Goal: Information Seeking & Learning: Learn about a topic

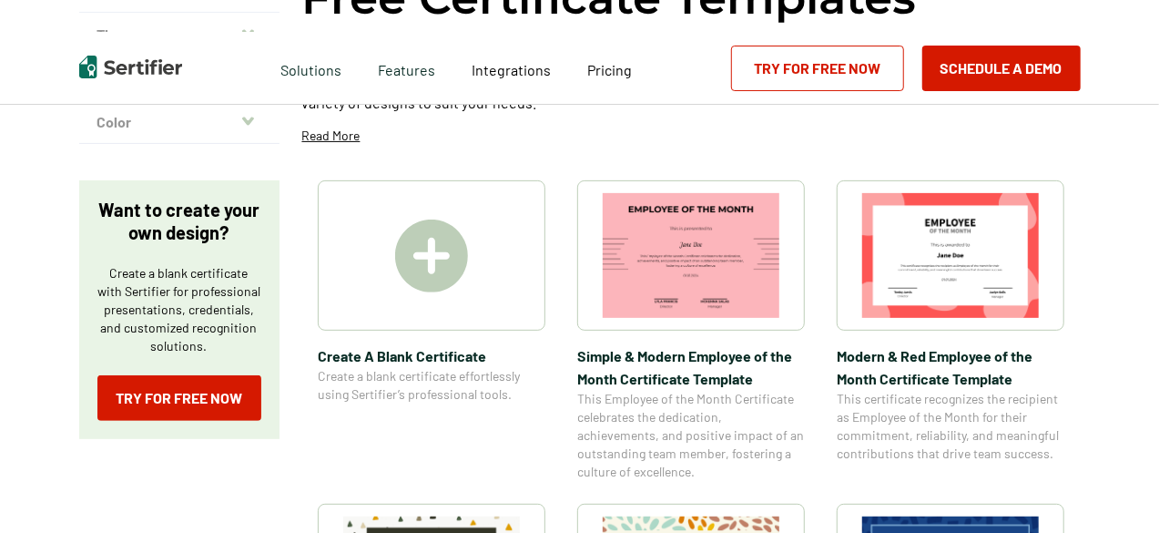
scroll to position [263, 0]
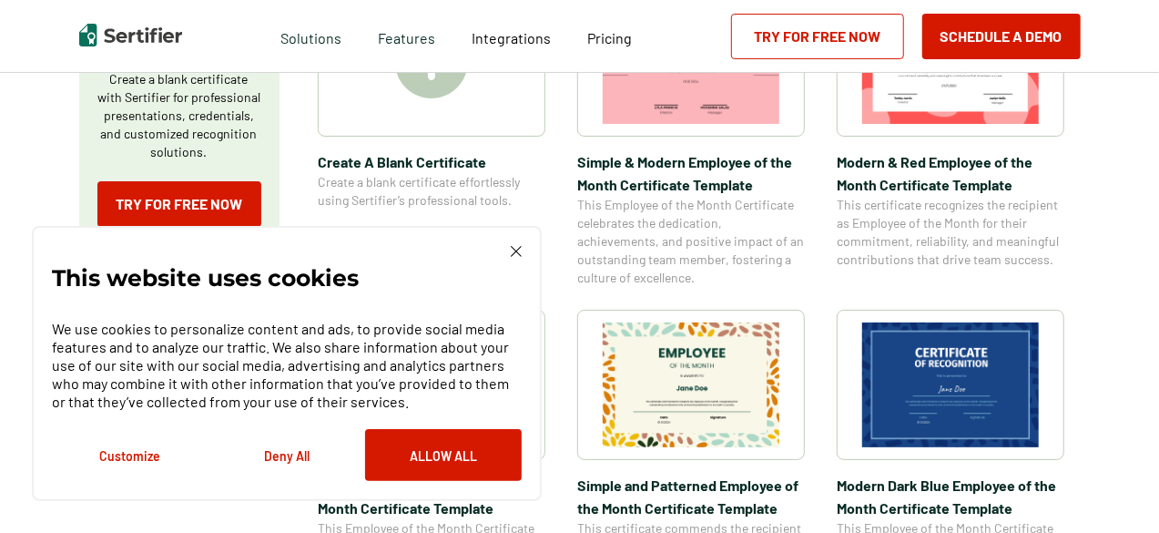
scroll to position [418, 0]
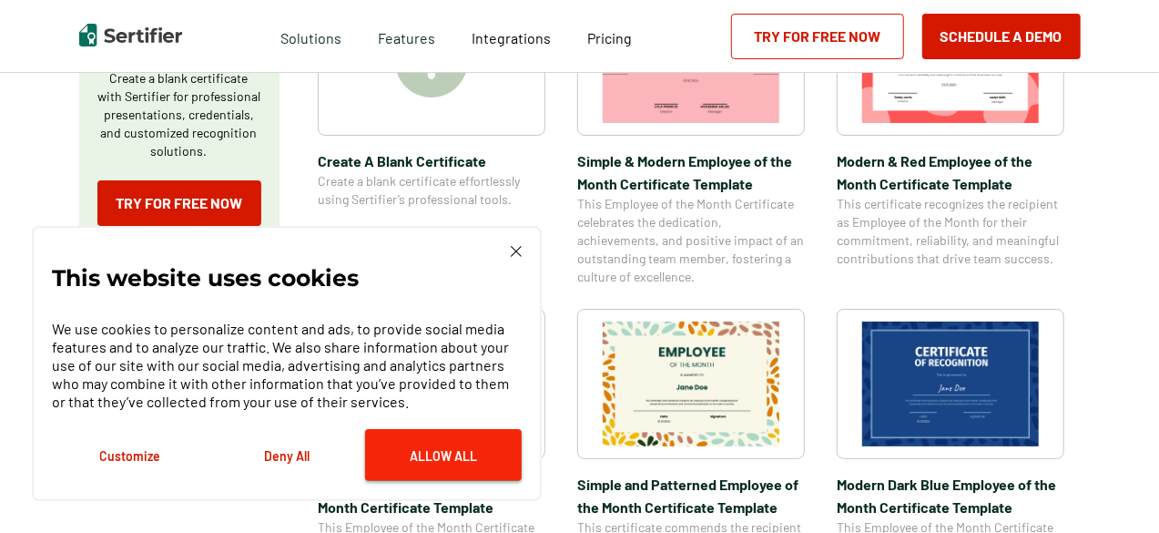
click at [484, 474] on button "Allow All" at bounding box center [443, 455] width 157 height 52
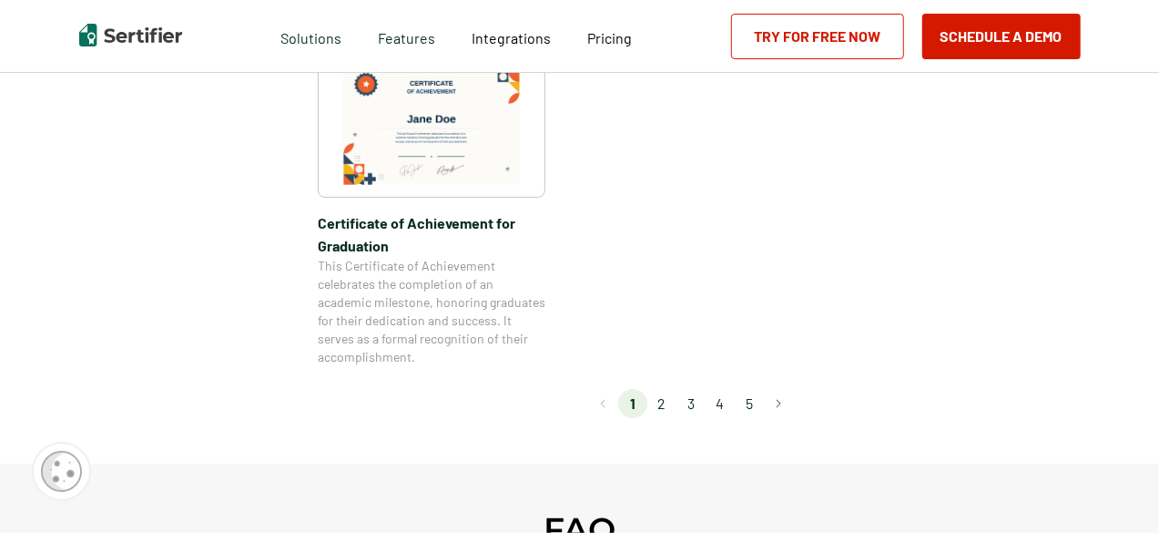
scroll to position [1838, 0]
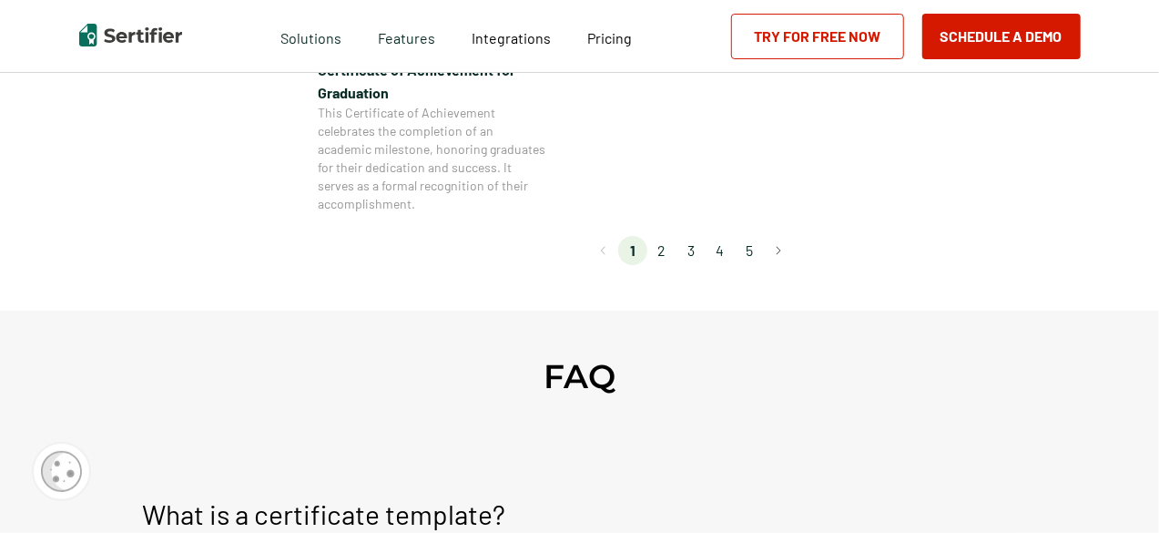
click at [671, 250] on li "2" at bounding box center [661, 250] width 29 height 29
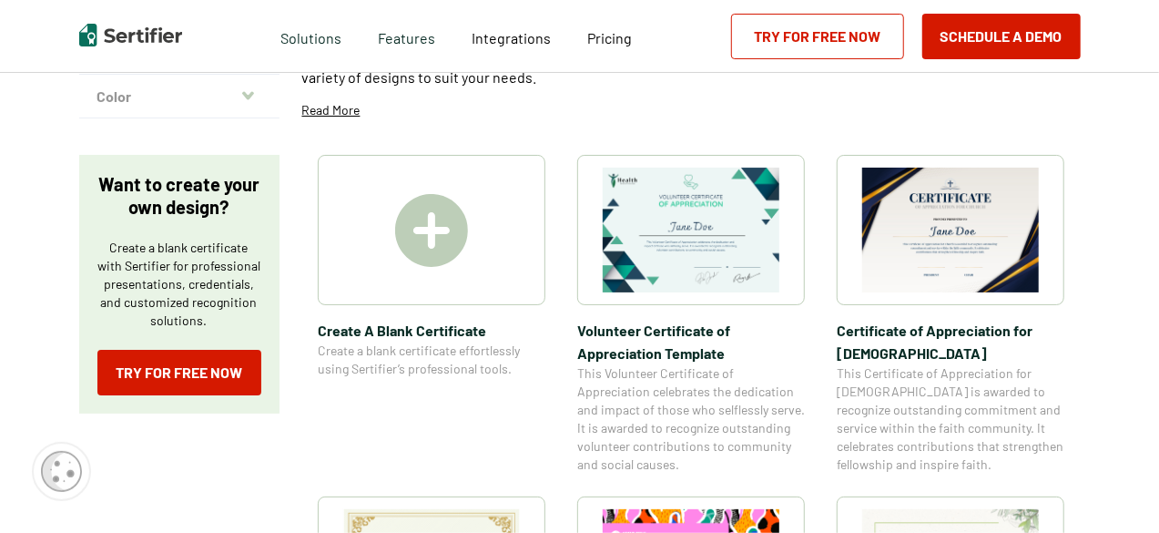
scroll to position [112, 0]
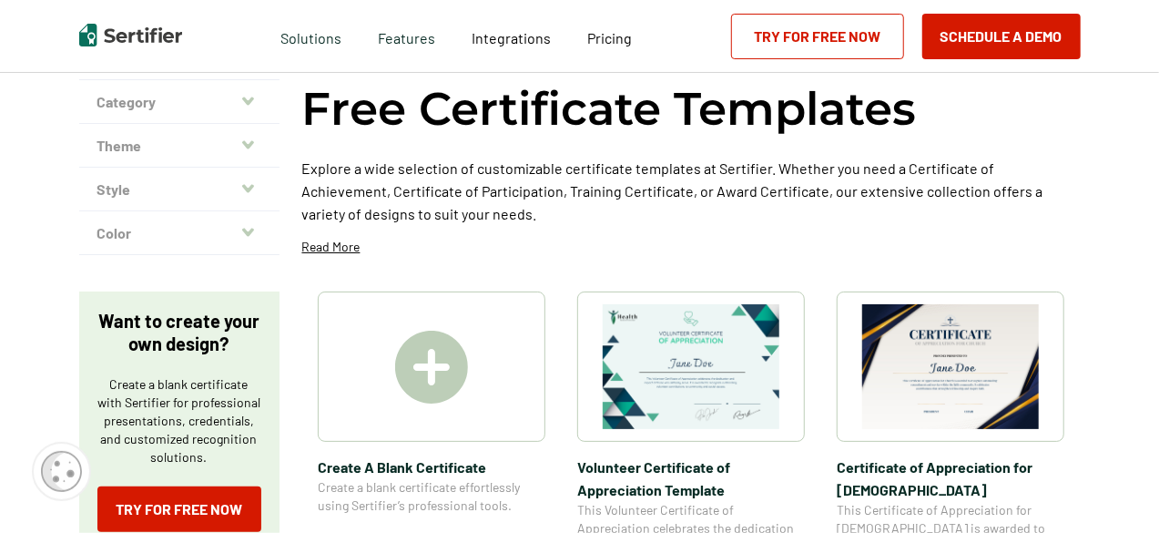
click at [249, 111] on button "Category" at bounding box center [179, 102] width 200 height 44
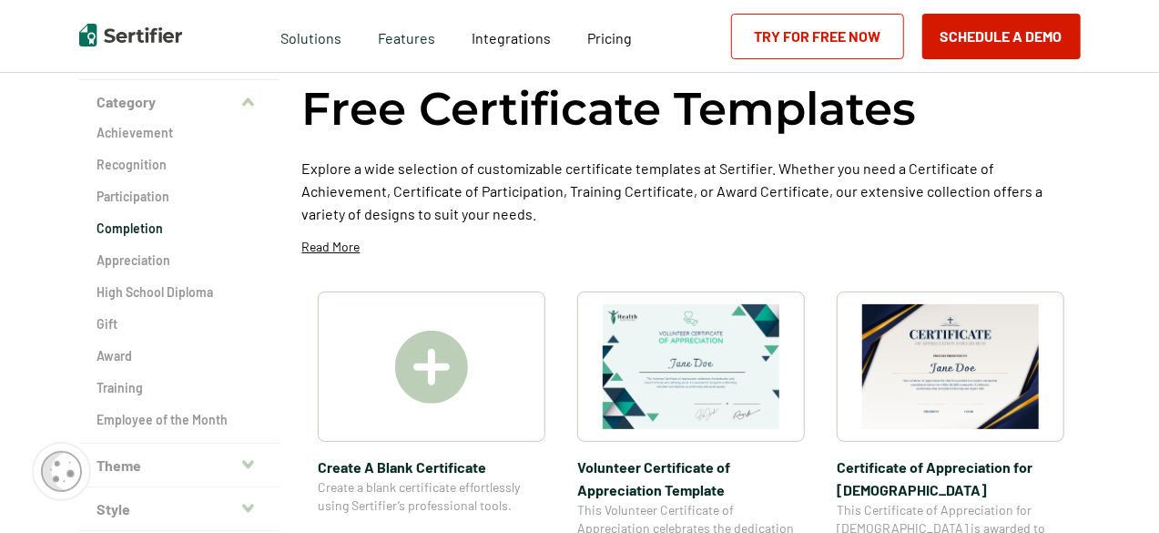
click at [242, 222] on h2 "Completion" at bounding box center [179, 228] width 164 height 18
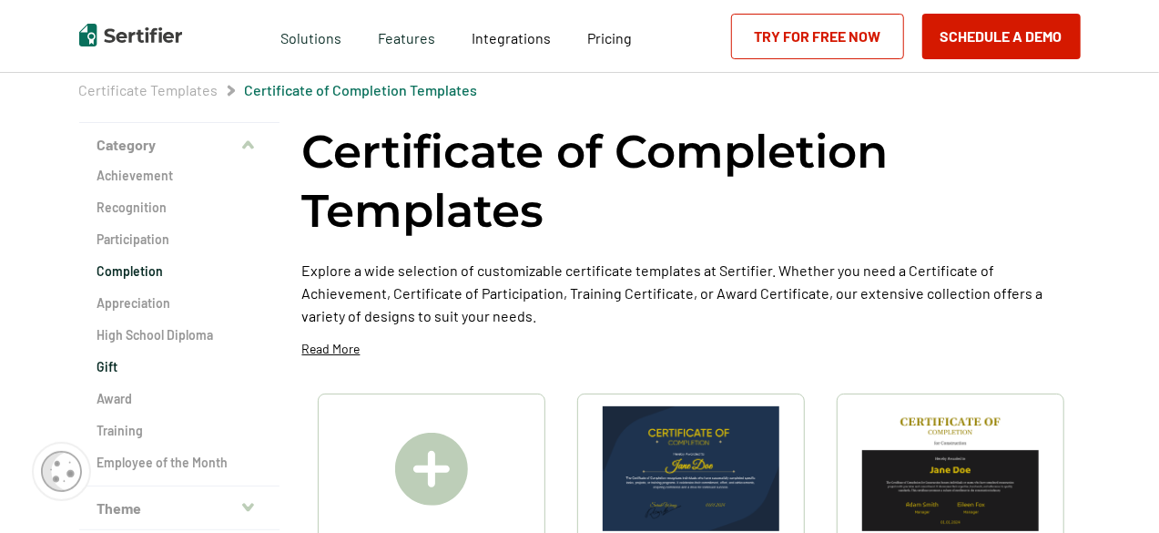
scroll to position [84, 0]
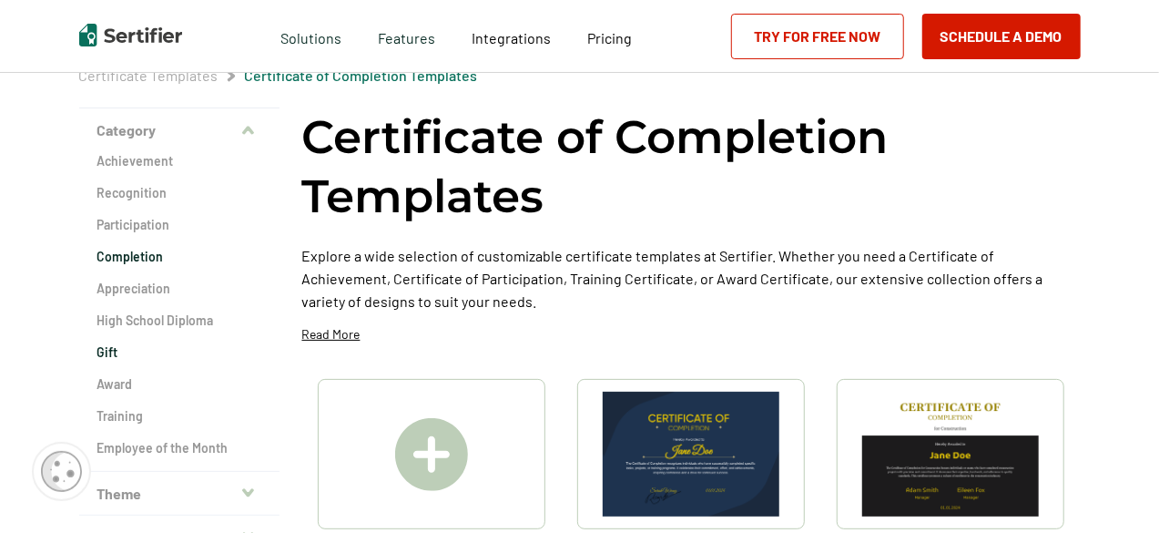
click at [195, 391] on h2 "Award" at bounding box center [179, 384] width 164 height 18
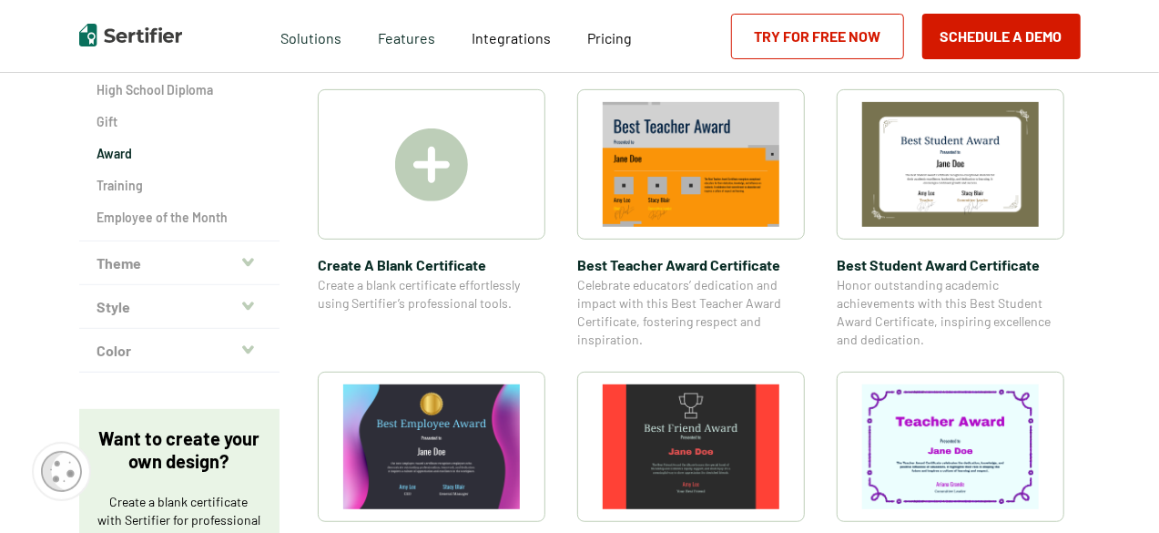
scroll to position [221, 0]
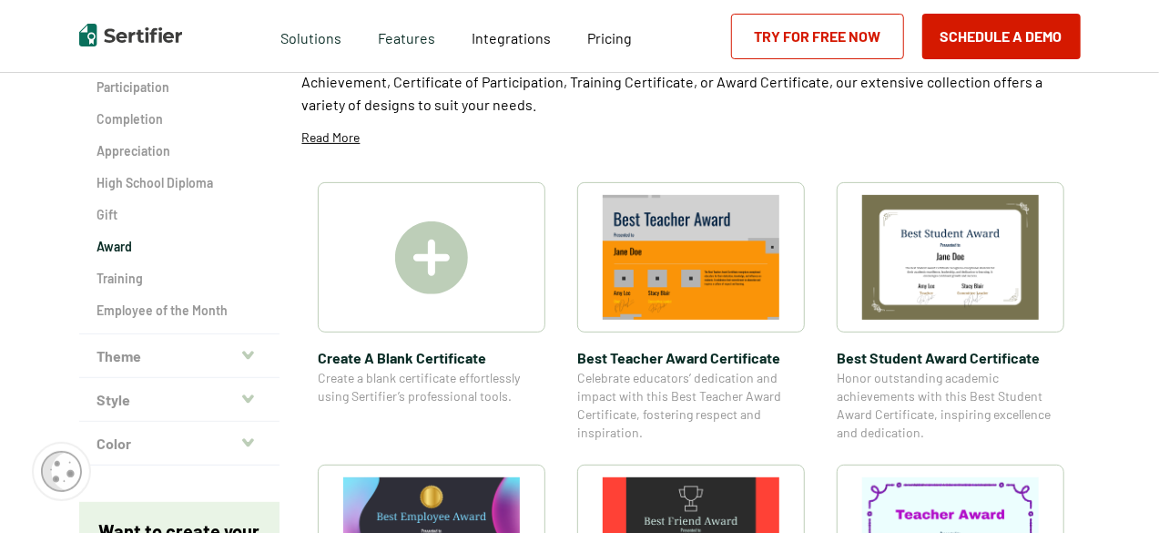
click at [178, 346] on button "Theme" at bounding box center [179, 356] width 200 height 44
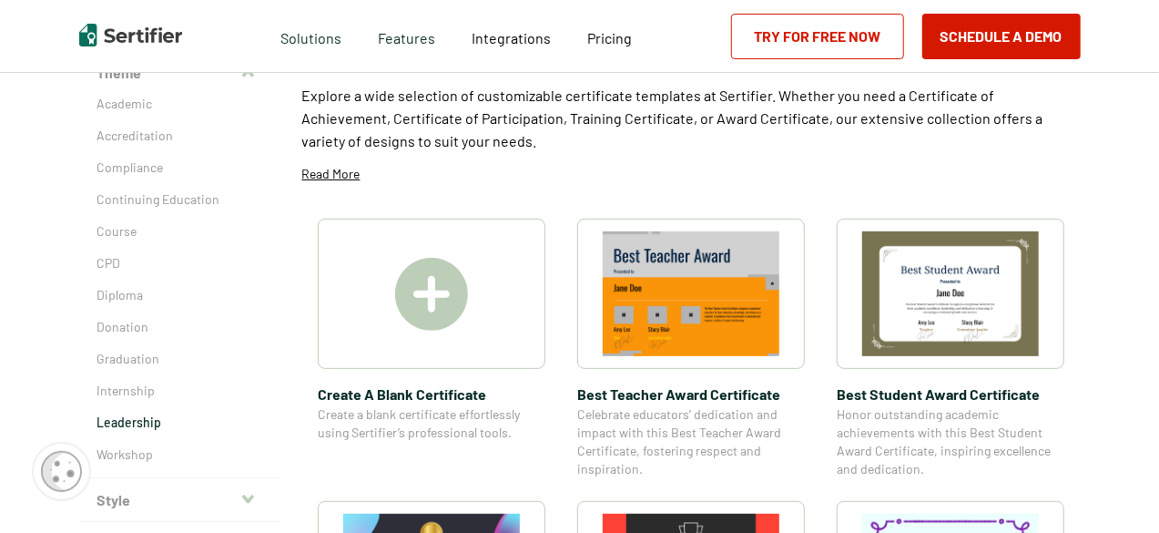
scroll to position [181, 0]
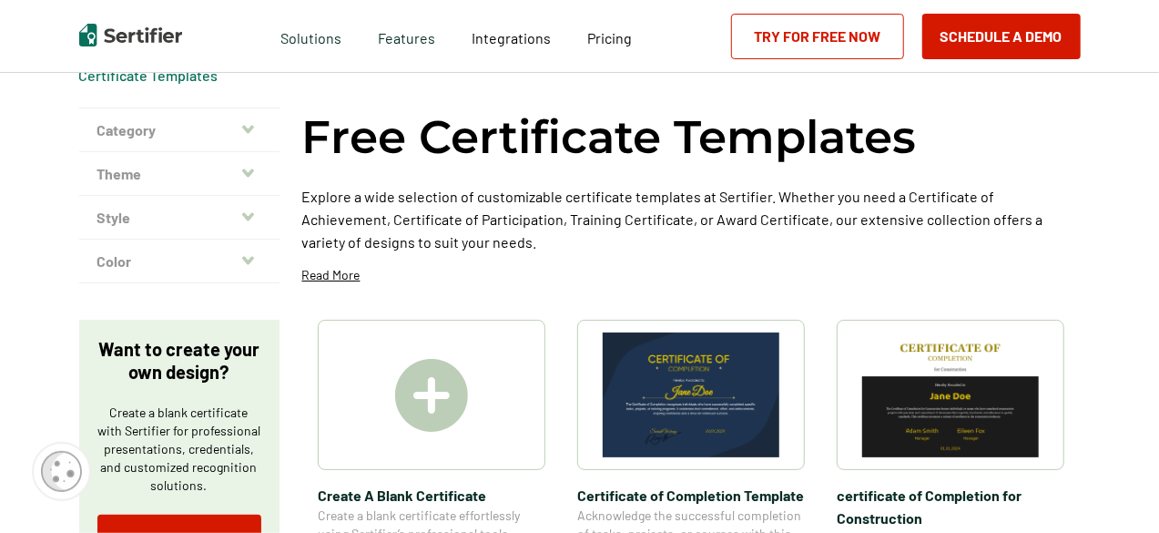
scroll to position [112, 0]
